Goal: Task Accomplishment & Management: Use online tool/utility

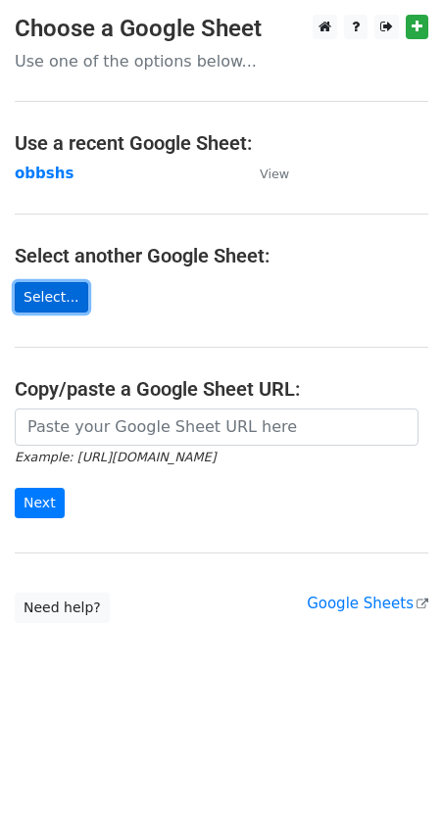
click at [53, 303] on link "Select..." at bounding box center [51, 297] width 73 height 30
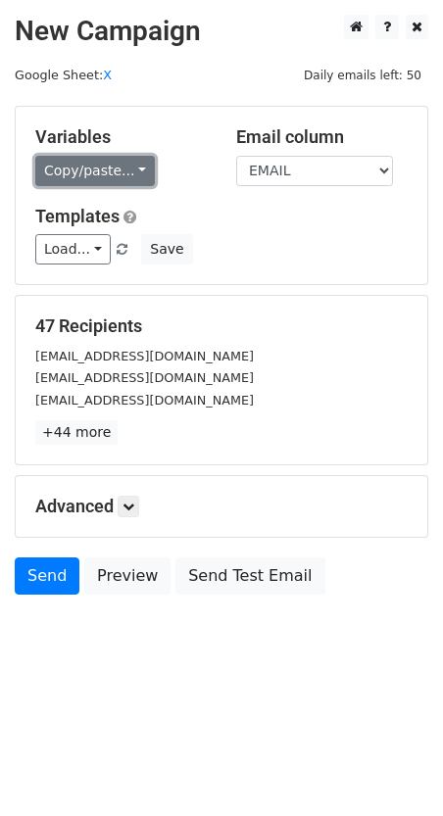
click at [130, 168] on link "Copy/paste..." at bounding box center [95, 171] width 120 height 30
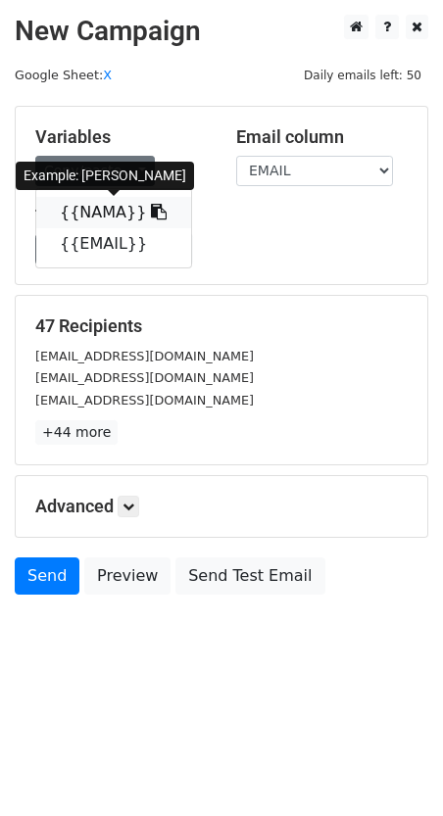
click at [151, 215] on icon at bounding box center [159, 212] width 16 height 16
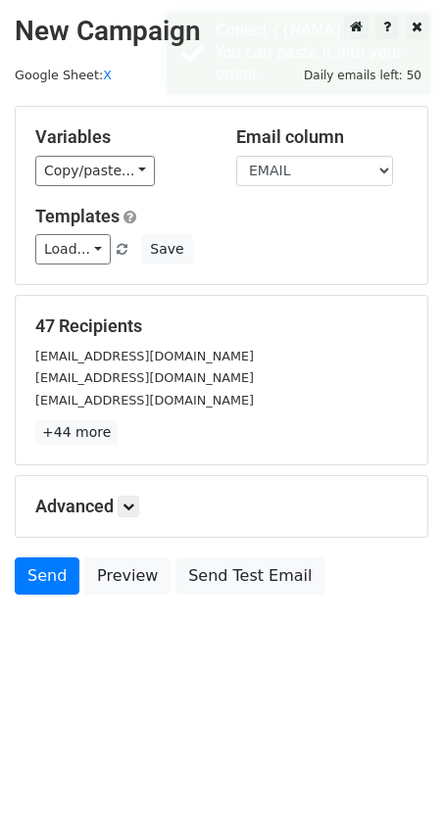
click at [142, 215] on h5 "Templates" at bounding box center [221, 217] width 372 height 22
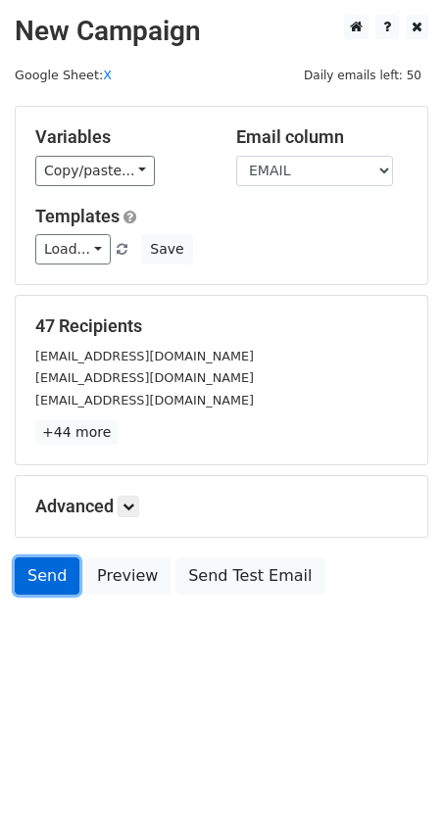
click at [43, 588] on link "Send" at bounding box center [47, 576] width 65 height 37
